Goal: Transaction & Acquisition: Purchase product/service

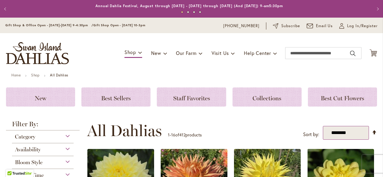
click at [351, 134] on select "**********" at bounding box center [346, 133] width 46 height 14
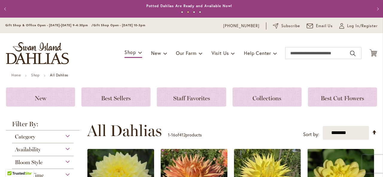
select select "*****"
click at [323, 126] on select "**********" at bounding box center [346, 133] width 46 height 14
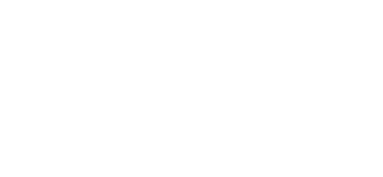
scroll to position [126, 0]
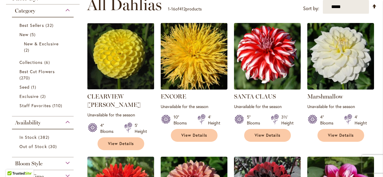
click at [347, 110] on div "4" Blooms 4' Height" at bounding box center [340, 117] width 67 height 17
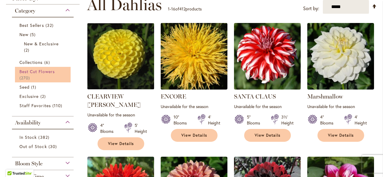
click at [39, 71] on span "Best Cut Flowers" at bounding box center [36, 72] width 35 height 6
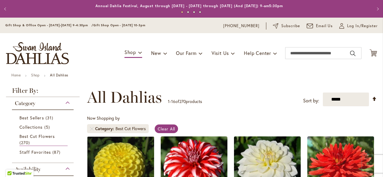
scroll to position [93, 0]
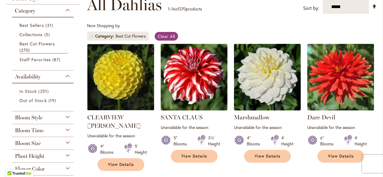
click at [45, 128] on div "Bloom Time" at bounding box center [43, 129] width 62 height 10
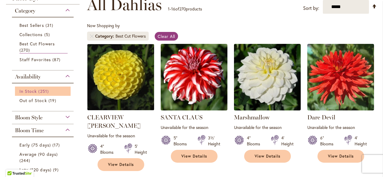
click at [44, 91] on span "251 items" at bounding box center [44, 91] width 12 height 6
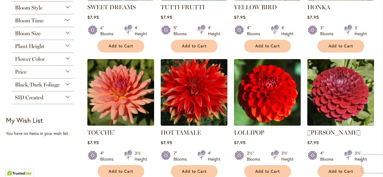
scroll to position [215, 0]
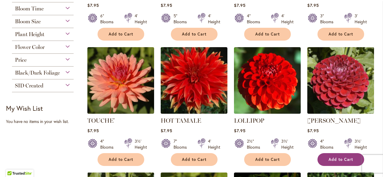
click at [334, 160] on span "Add to Cart" at bounding box center [340, 159] width 25 height 5
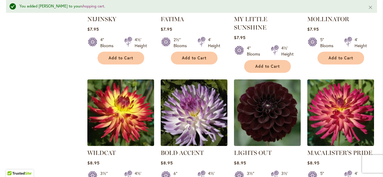
scroll to position [470, 0]
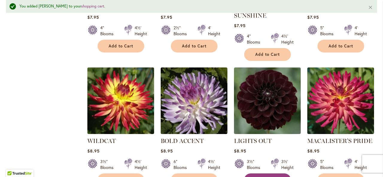
click at [273, 177] on span "Add to Cart" at bounding box center [267, 180] width 25 height 5
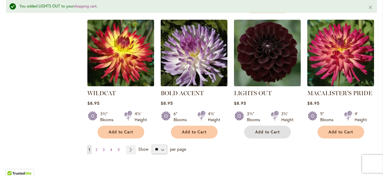
scroll to position [578, 0]
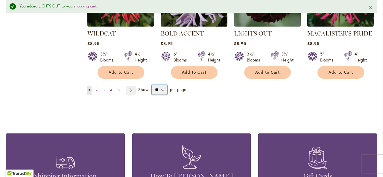
click at [160, 85] on select "** ** ** **" at bounding box center [160, 90] width 16 height 10
click at [154, 118] on div "Shipping Information Orders are shipped through the US Postal Service Learn Mor…" at bounding box center [191, 161] width 371 height 91
click at [160, 85] on select "** ** ** **" at bounding box center [160, 90] width 16 height 10
select select "**"
click at [152, 85] on select "** ** ** **" at bounding box center [160, 90] width 16 height 10
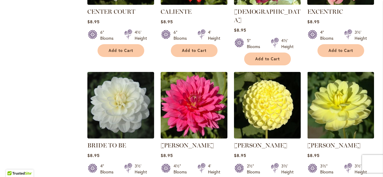
scroll to position [981, 0]
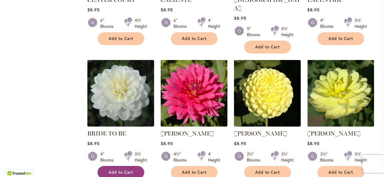
click at [134, 166] on button "Add to Cart" at bounding box center [121, 172] width 47 height 13
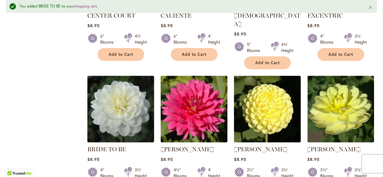
scroll to position [997, 0]
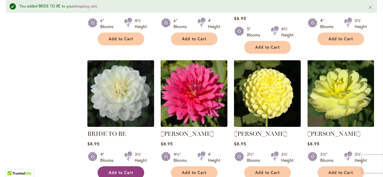
click at [116, 171] on span "Add to Cart" at bounding box center [121, 173] width 25 height 5
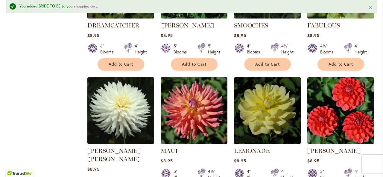
scroll to position [1786, 0]
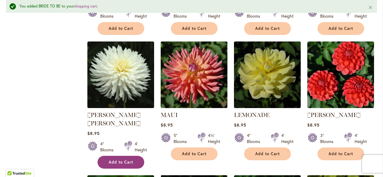
click at [134, 156] on button "Add to Cart" at bounding box center [121, 162] width 47 height 13
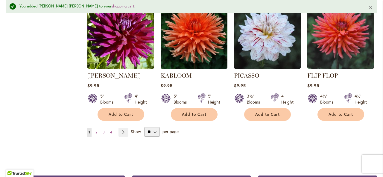
scroll to position [2097, 0]
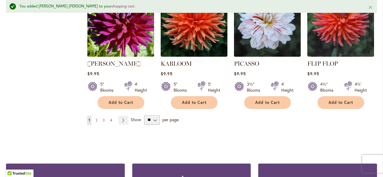
click at [93, 116] on ul "You're currently reading page 1 Page 2 Page 3 Page 4 Page Next" at bounding box center [109, 120] width 44 height 9
click at [96, 118] on span "2" at bounding box center [96, 120] width 2 height 4
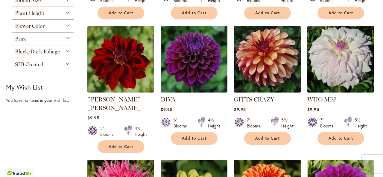
scroll to position [260, 0]
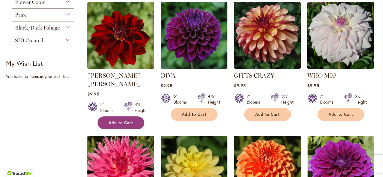
click at [125, 121] on span "Add to Cart" at bounding box center [121, 123] width 25 height 5
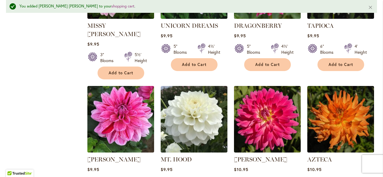
scroll to position [1117, 0]
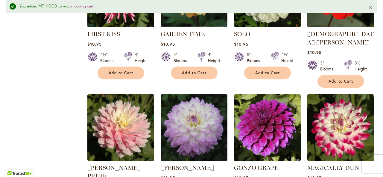
scroll to position [1368, 0]
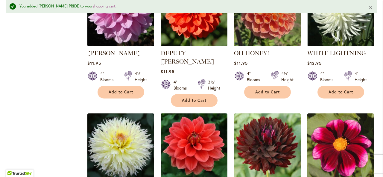
scroll to position [2050, 0]
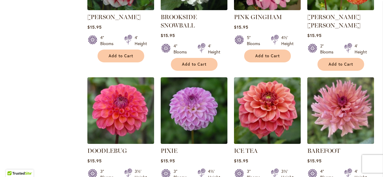
scroll to position [2031, 0]
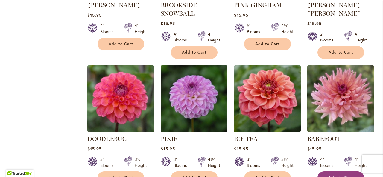
click at [347, 176] on span "Add to Cart" at bounding box center [340, 178] width 25 height 5
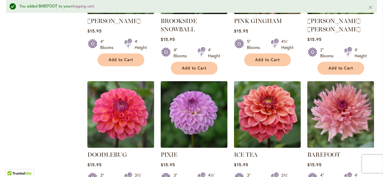
scroll to position [2047, 0]
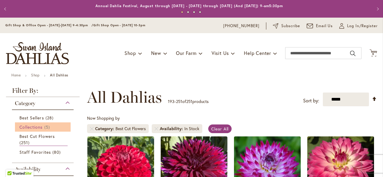
click at [42, 128] on span "Collections" at bounding box center [30, 127] width 23 height 6
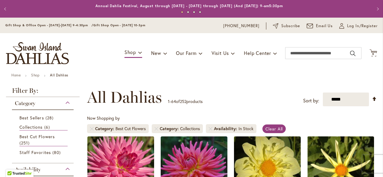
scroll to position [93, 0]
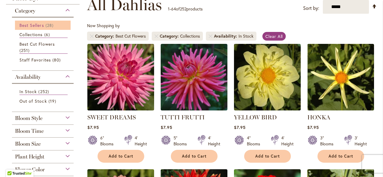
click at [47, 24] on span "28 items" at bounding box center [50, 25] width 10 height 6
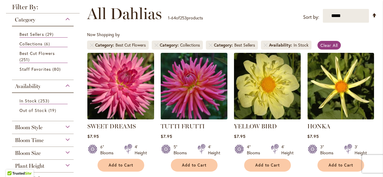
scroll to position [108, 0]
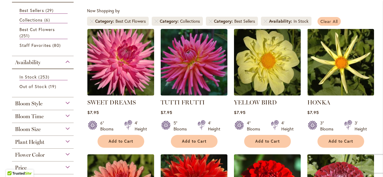
click at [335, 20] on span "Clear All" at bounding box center [329, 22] width 18 height 6
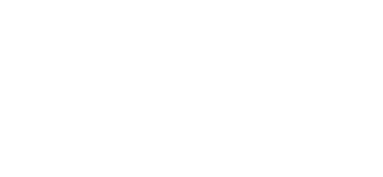
scroll to position [126, 0]
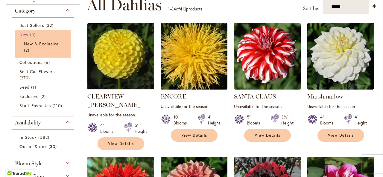
click at [27, 34] on span "New" at bounding box center [23, 35] width 9 height 6
